Goal: Understand process/instructions: Learn about a topic

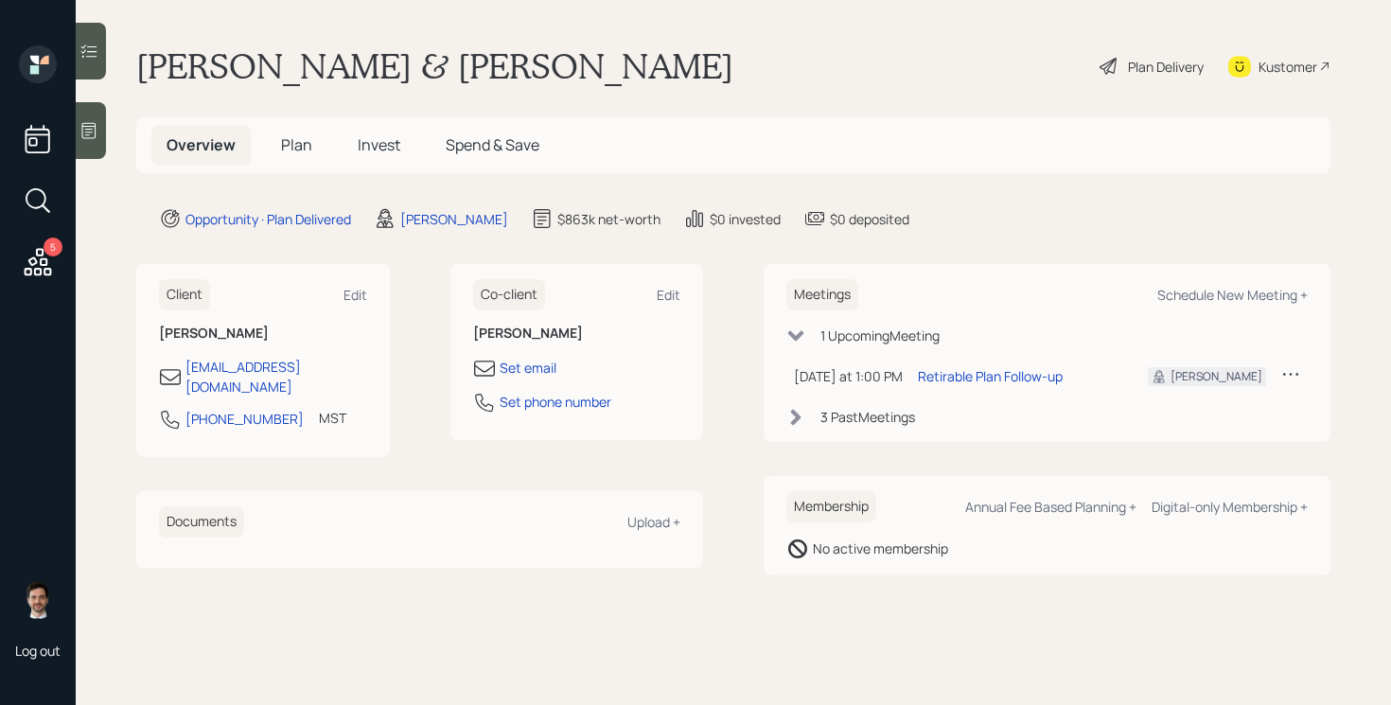
click at [1144, 76] on div "Plan Delivery" at bounding box center [1152, 66] width 108 height 42
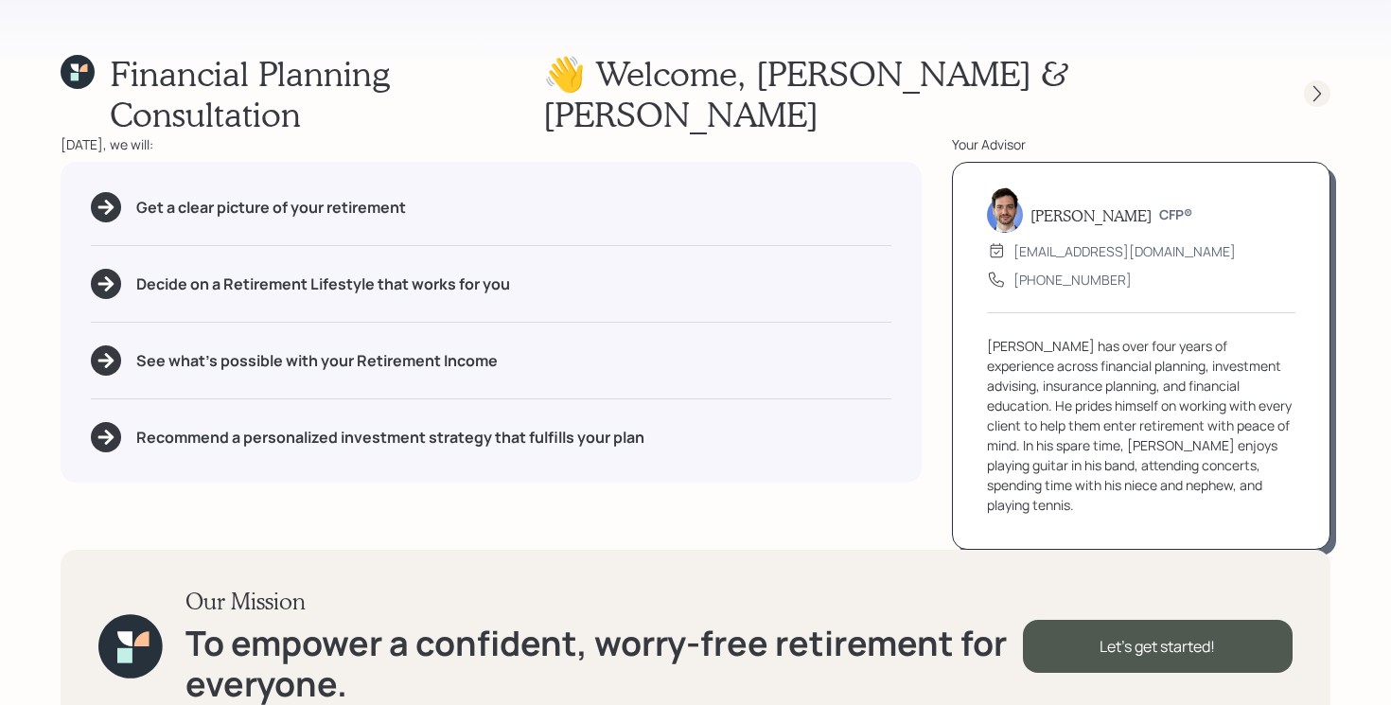
click at [1318, 86] on icon at bounding box center [1318, 94] width 8 height 16
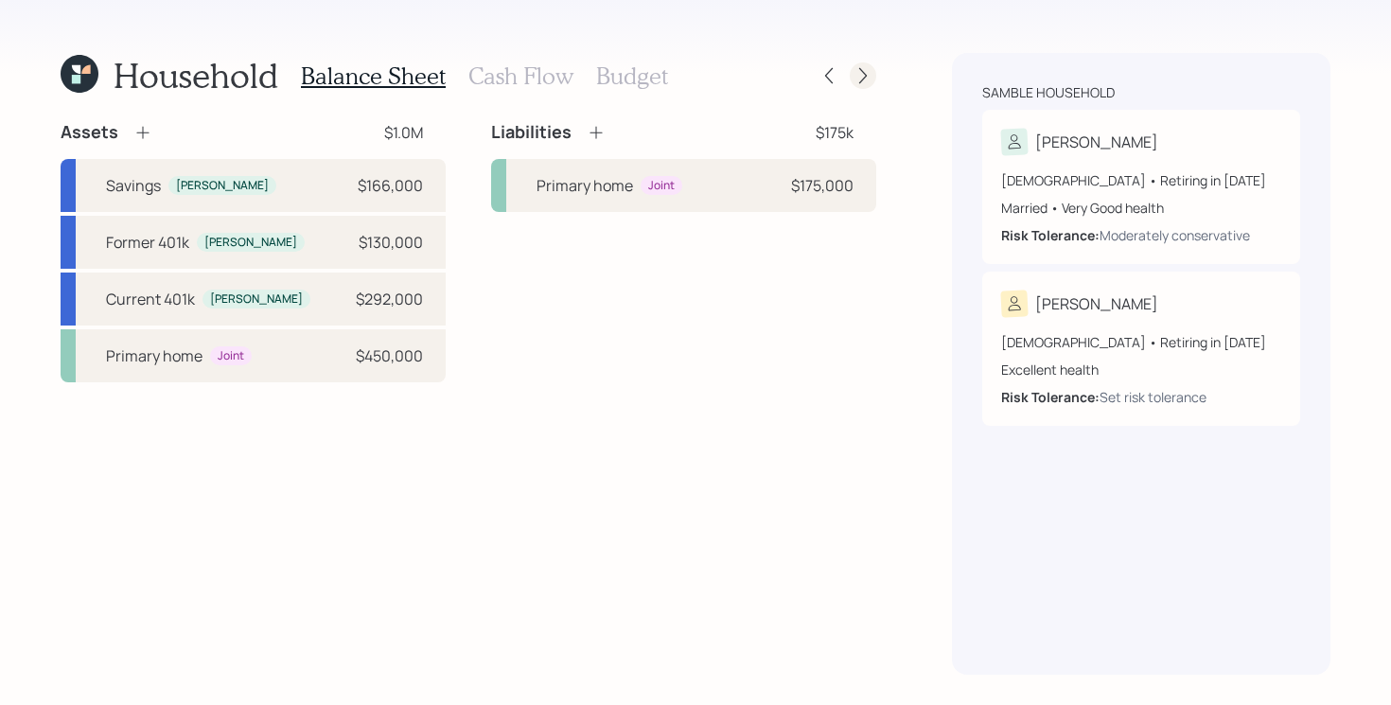
click at [872, 78] on icon at bounding box center [863, 75] width 19 height 19
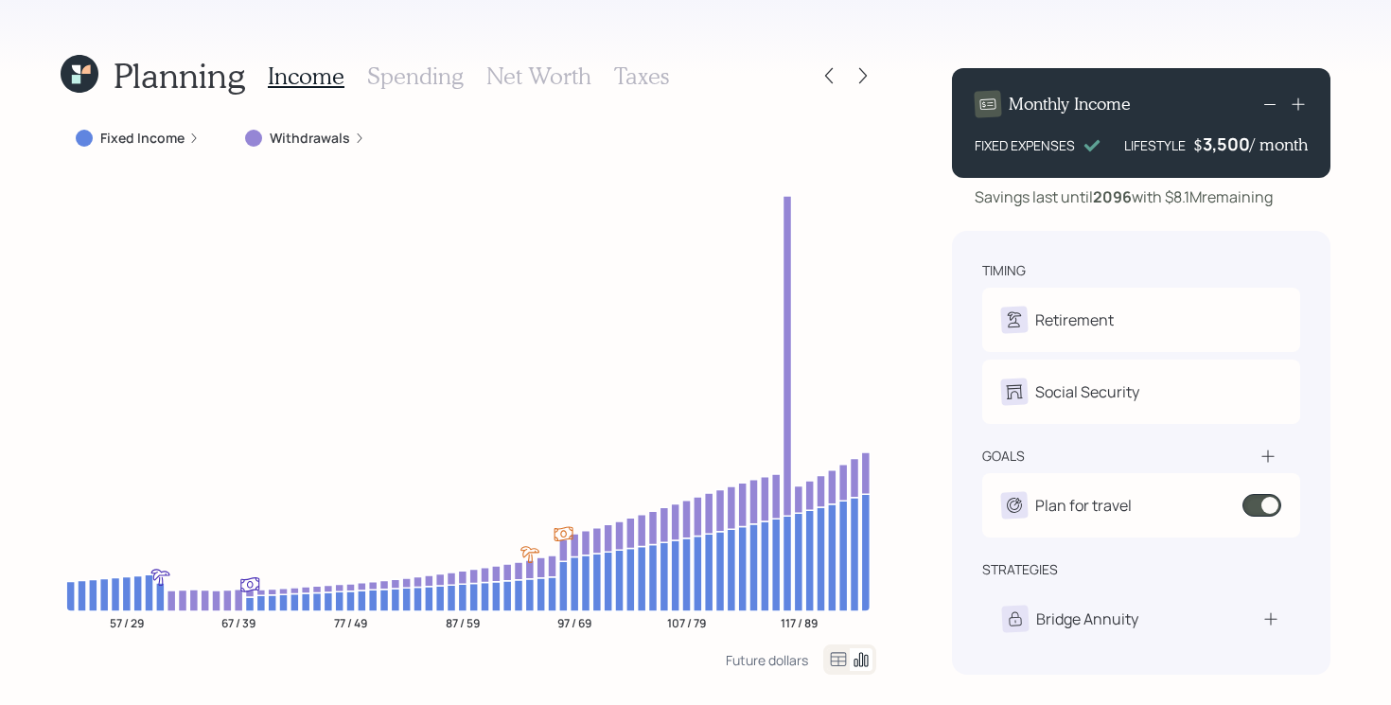
click at [872, 78] on icon at bounding box center [863, 75] width 19 height 19
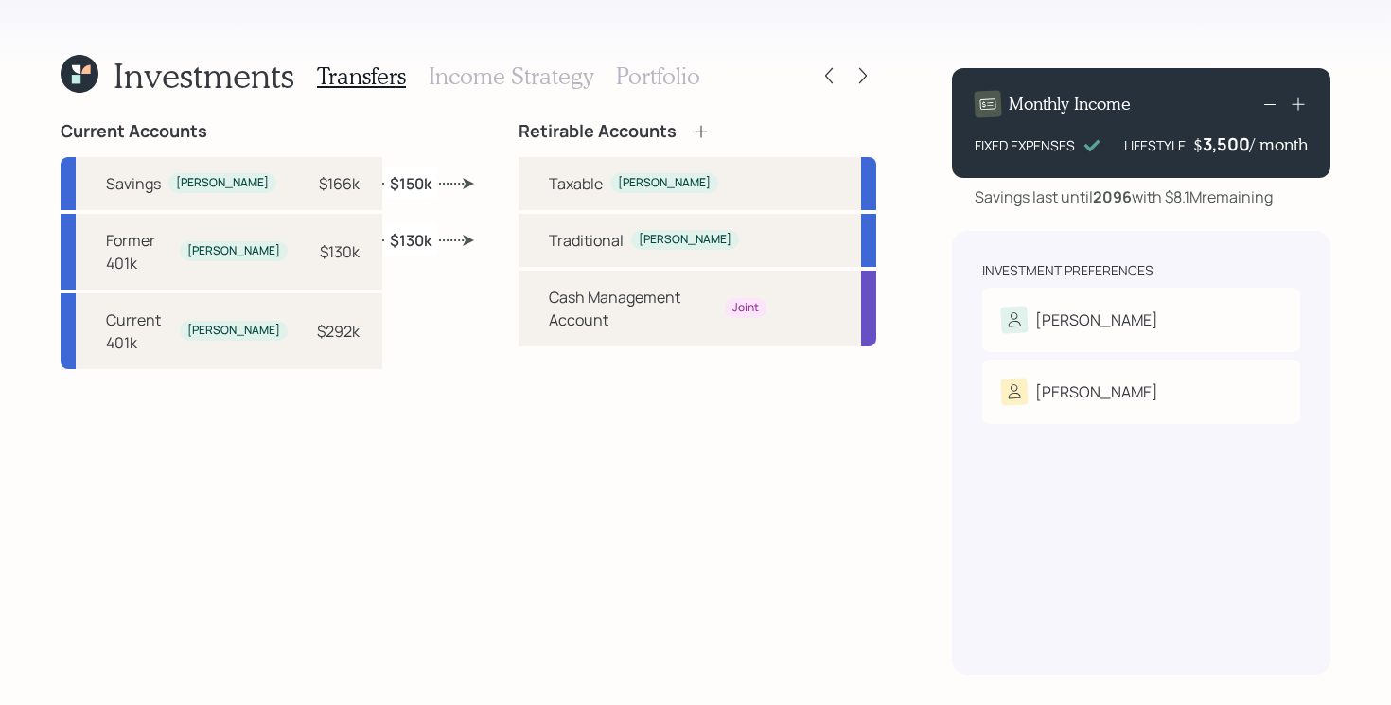
click at [872, 78] on icon at bounding box center [863, 75] width 19 height 19
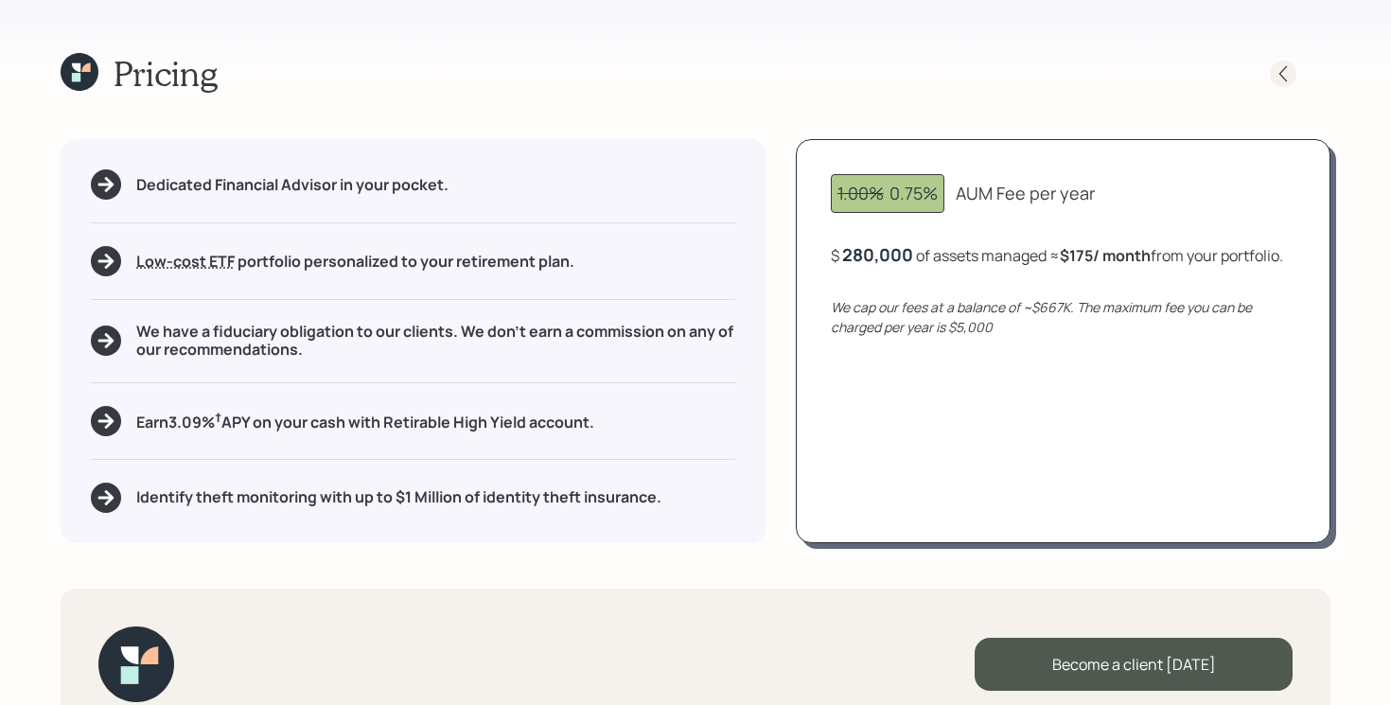
click at [1287, 77] on icon at bounding box center [1283, 73] width 19 height 19
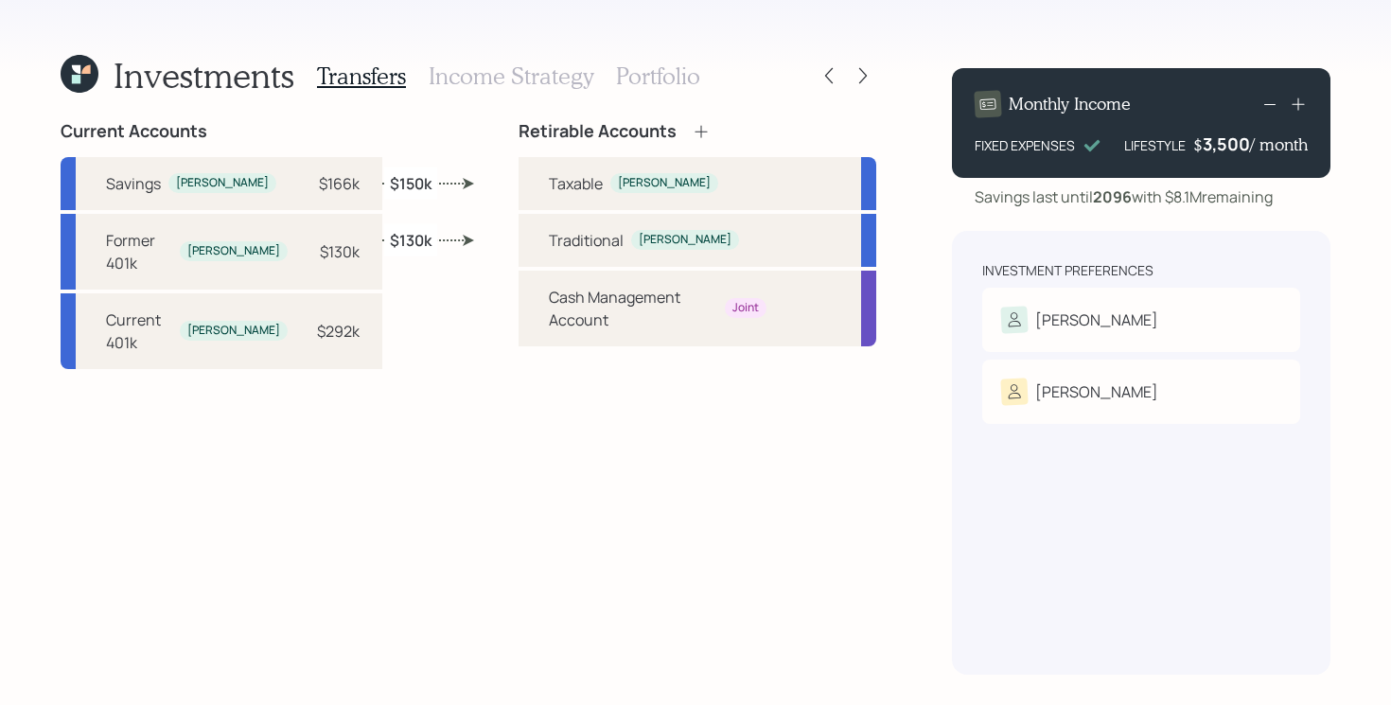
click at [670, 67] on h3 "Portfolio" at bounding box center [658, 75] width 84 height 27
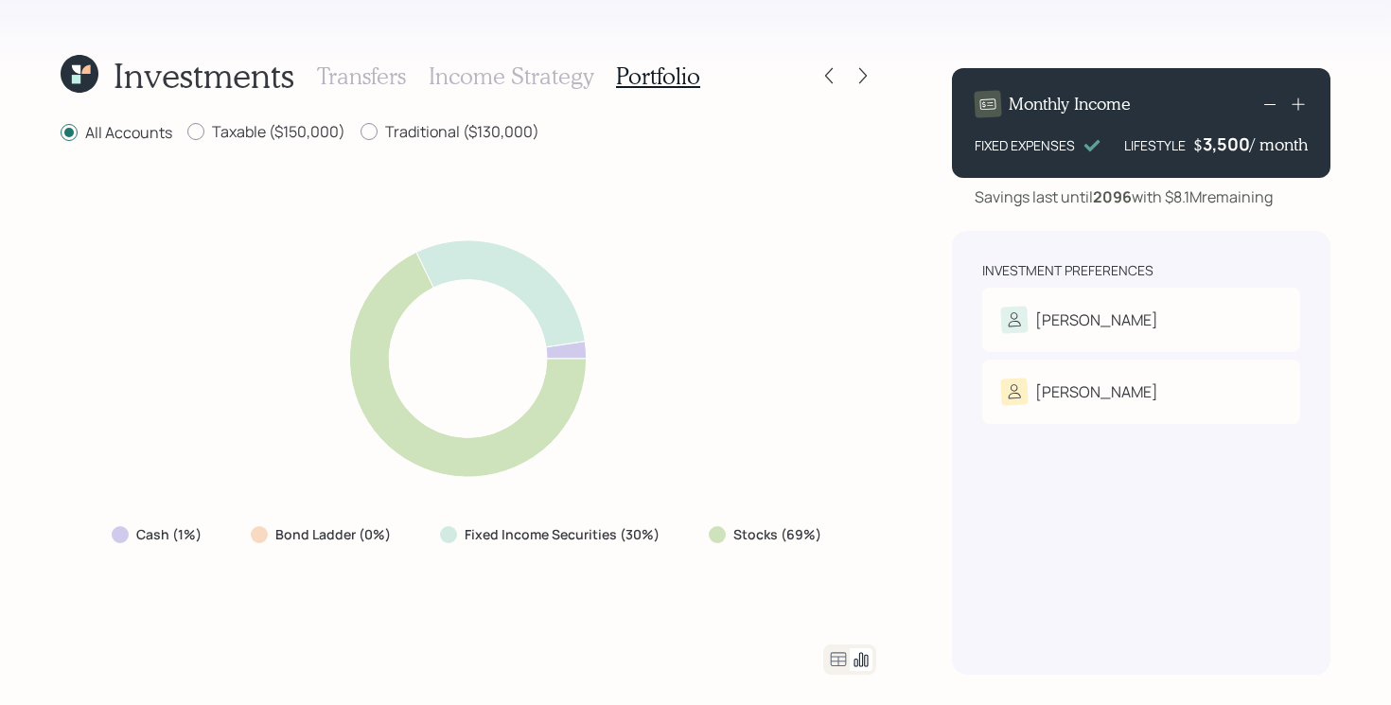
click at [841, 649] on icon at bounding box center [838, 659] width 23 height 23
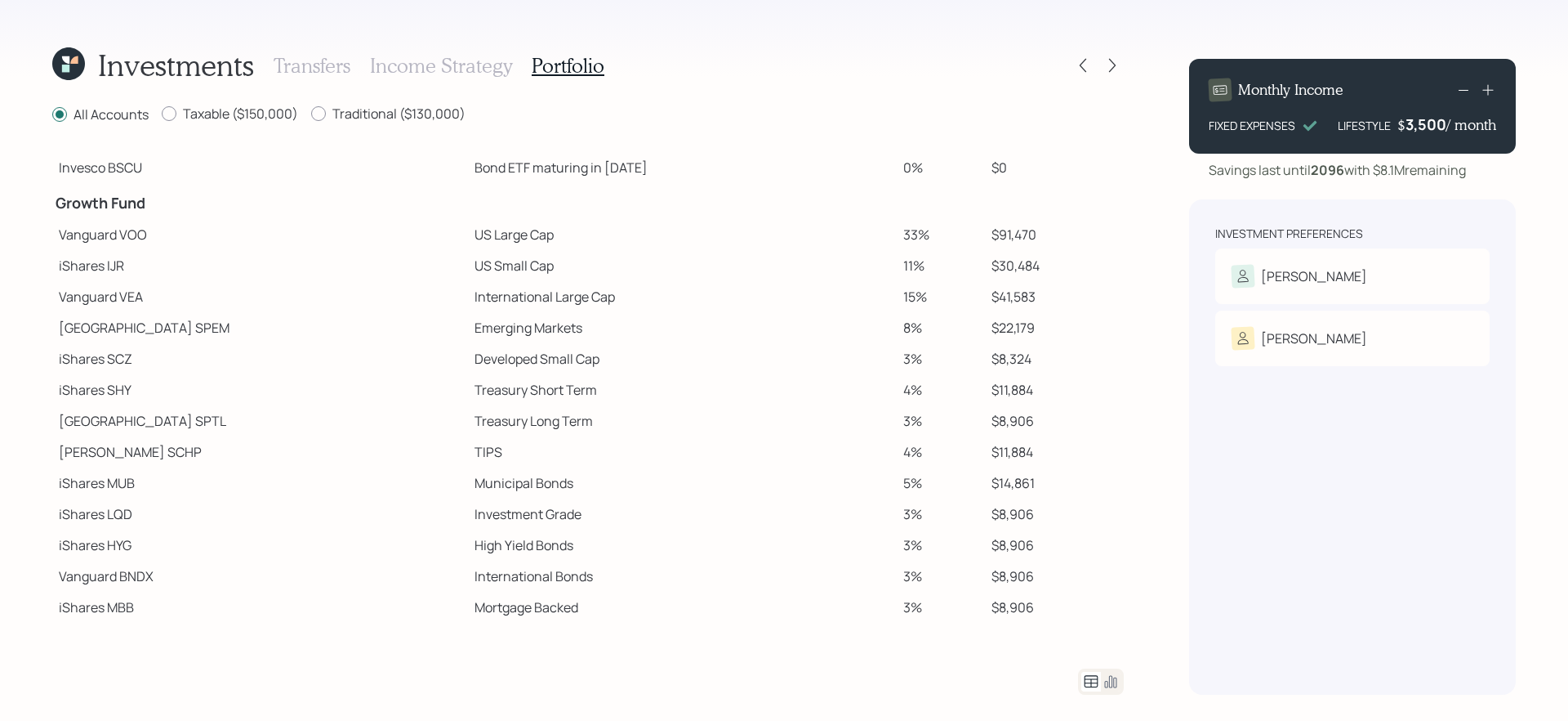
scroll to position [250, 0]
